Goal: Task Accomplishment & Management: Manage account settings

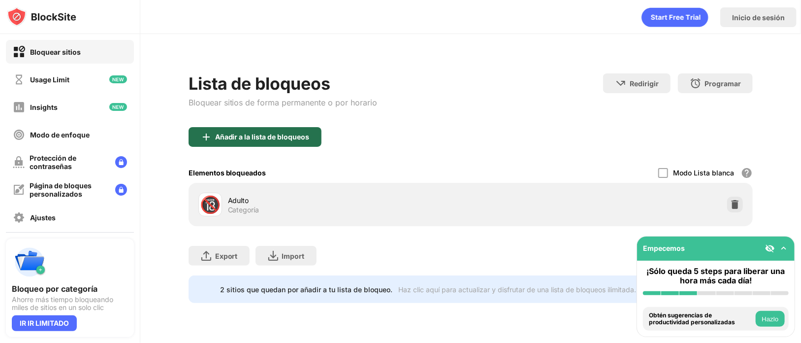
click at [272, 138] on div "Añadir a la lista de bloqueos" at bounding box center [262, 137] width 95 height 8
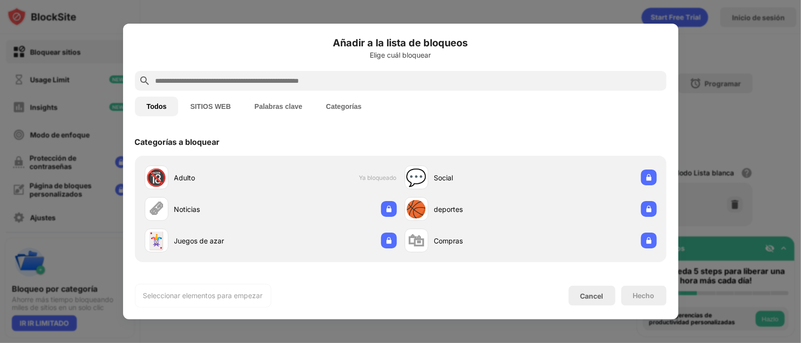
click at [194, 105] on button "SITIOS WEB" at bounding box center [210, 106] width 64 height 20
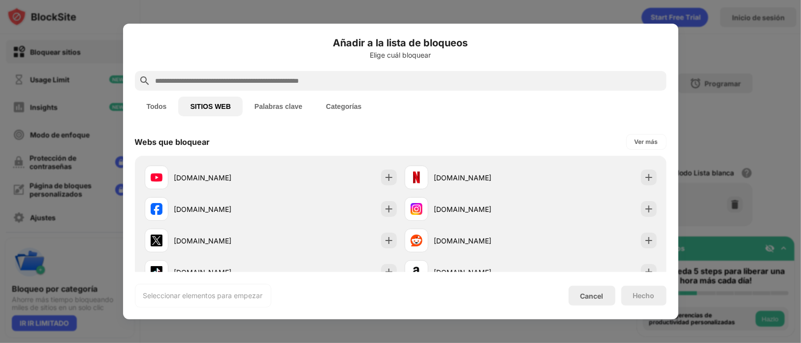
click at [164, 105] on button "Todos" at bounding box center [157, 106] width 44 height 20
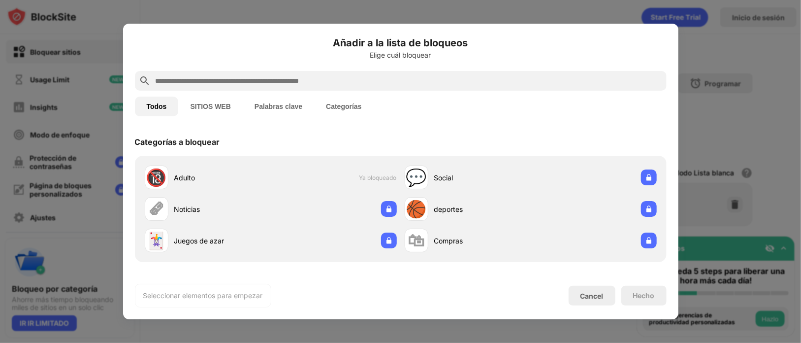
click at [229, 109] on button "SITIOS WEB" at bounding box center [210, 106] width 64 height 20
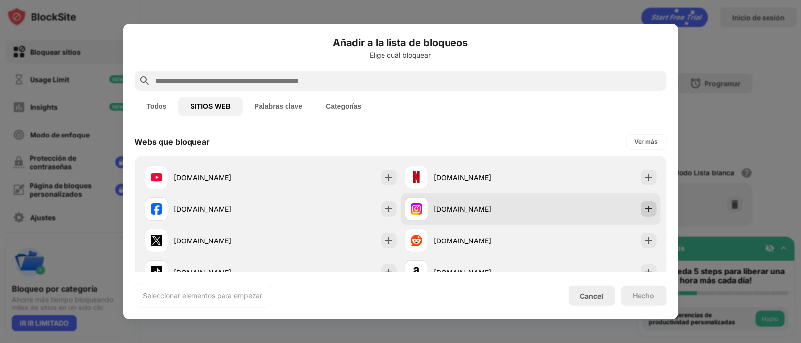
click at [644, 212] on img at bounding box center [649, 209] width 10 height 10
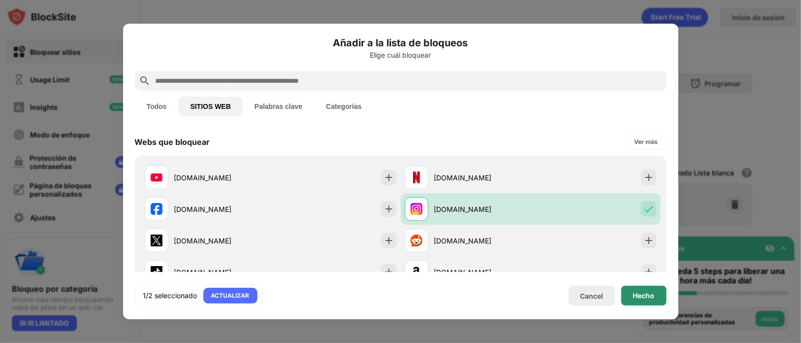
click at [636, 292] on div "Hecho" at bounding box center [644, 295] width 22 height 8
